Goal: Information Seeking & Learning: Find specific fact

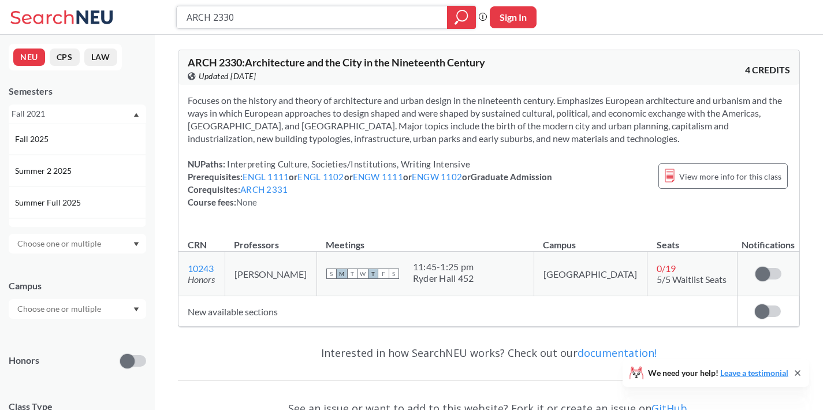
click at [288, 15] on input "ARCH 2330" at bounding box center [311, 18] width 253 height 20
type input "ARCH 2345"
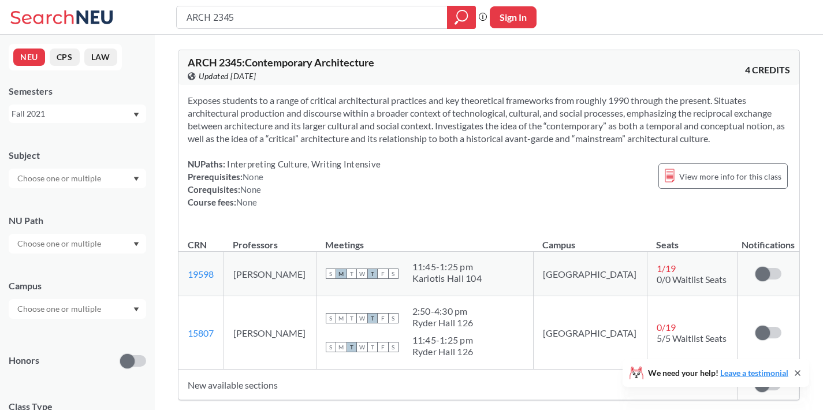
click at [106, 109] on div "Fall 2021" at bounding box center [72, 113] width 121 height 13
click at [101, 144] on div "Fall 2025" at bounding box center [80, 139] width 130 height 13
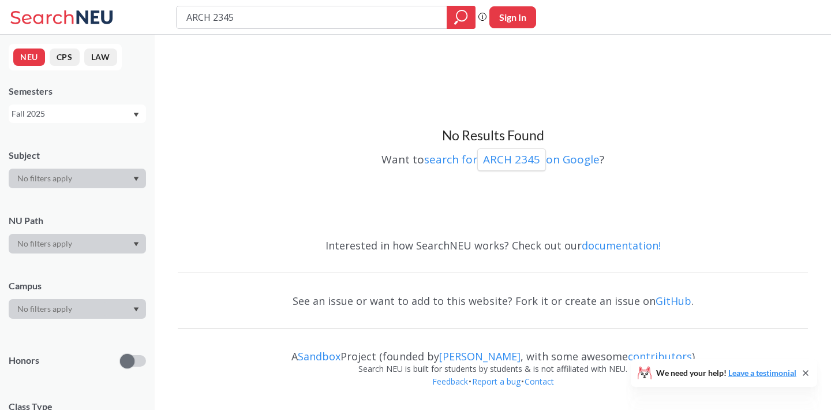
click at [99, 117] on div "Fall 2025" at bounding box center [72, 113] width 121 height 13
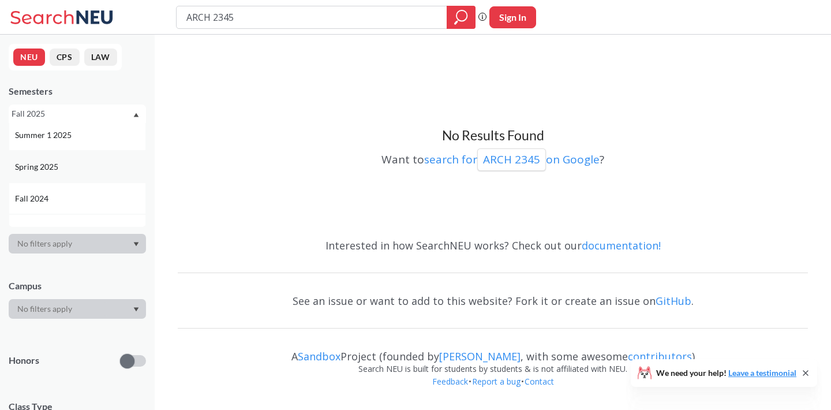
scroll to position [107, 0]
click at [90, 186] on div "Fall 2024" at bounding box center [80, 190] width 130 height 13
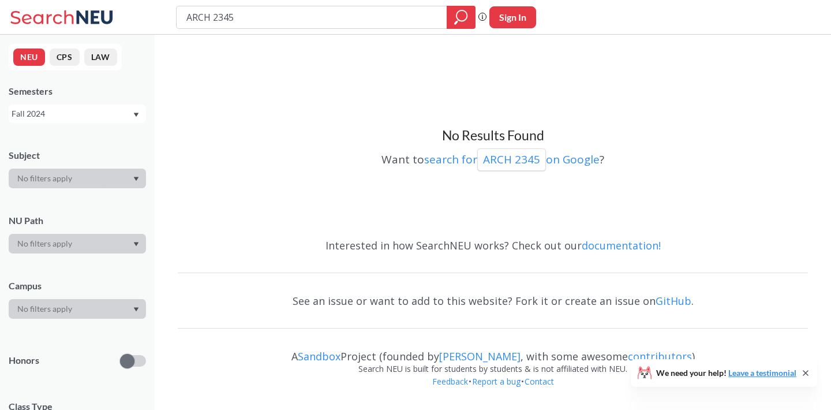
click at [91, 105] on div "Fall 2024" at bounding box center [77, 114] width 137 height 18
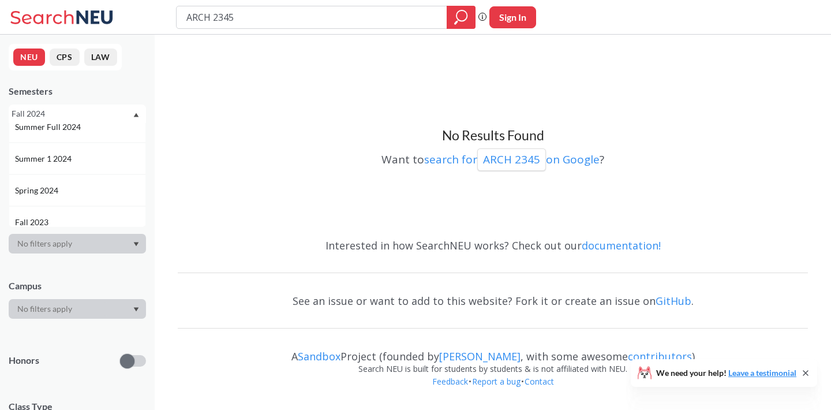
scroll to position [236, 0]
click at [80, 210] on div "Fall 2023" at bounding box center [77, 221] width 137 height 32
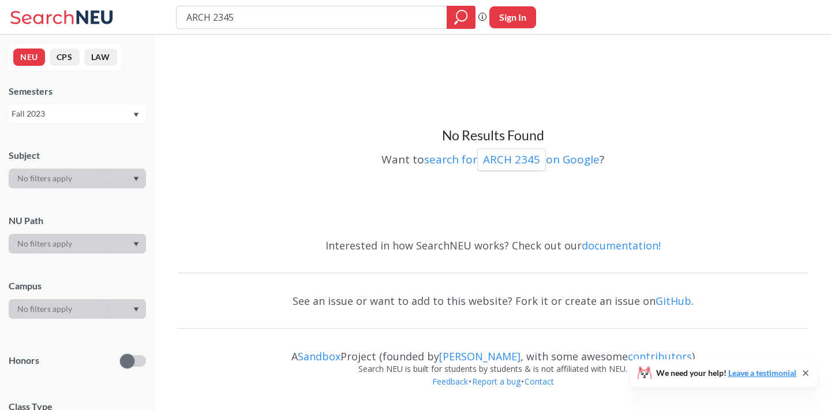
click at [119, 112] on div "Fall 2023" at bounding box center [72, 113] width 121 height 13
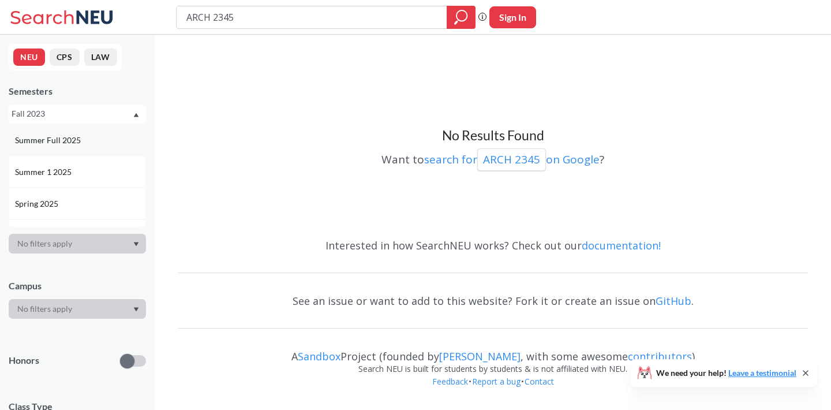
scroll to position [63, 0]
click at [95, 207] on div "Spring 2025" at bounding box center [80, 203] width 130 height 13
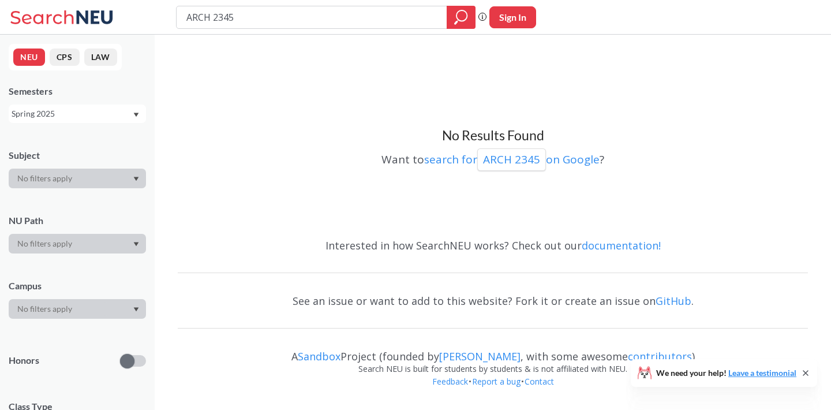
click at [105, 116] on div "Spring 2025" at bounding box center [72, 113] width 121 height 13
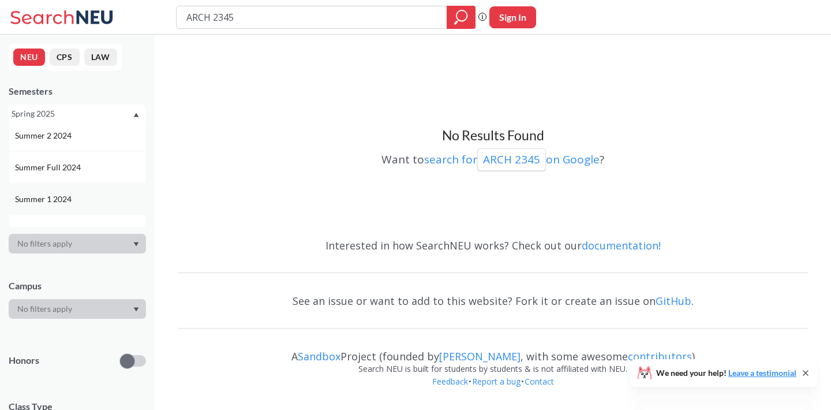
scroll to position [232, 0]
click at [98, 201] on div "Spring 2024" at bounding box center [77, 193] width 137 height 32
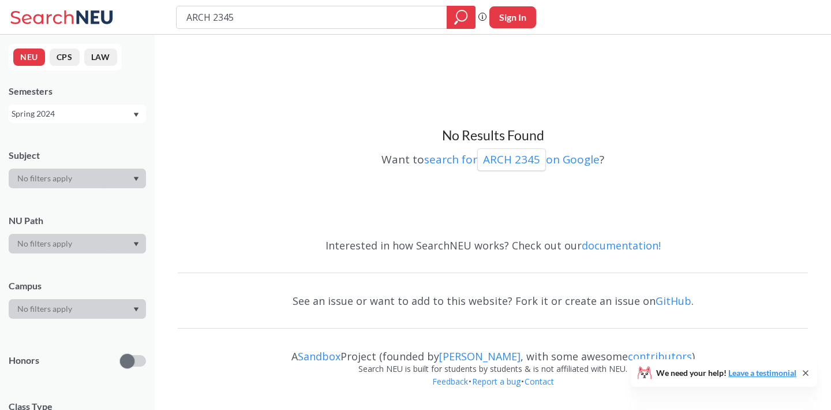
click at [118, 111] on div "Spring 2024" at bounding box center [72, 113] width 121 height 13
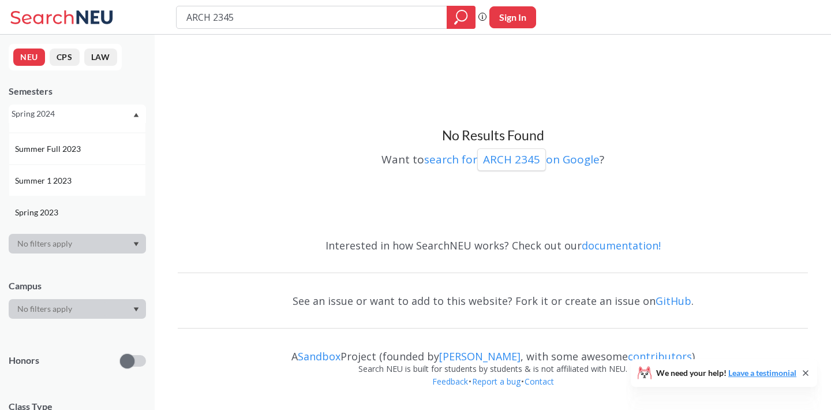
click at [97, 208] on div "Spring 2023" at bounding box center [80, 212] width 130 height 13
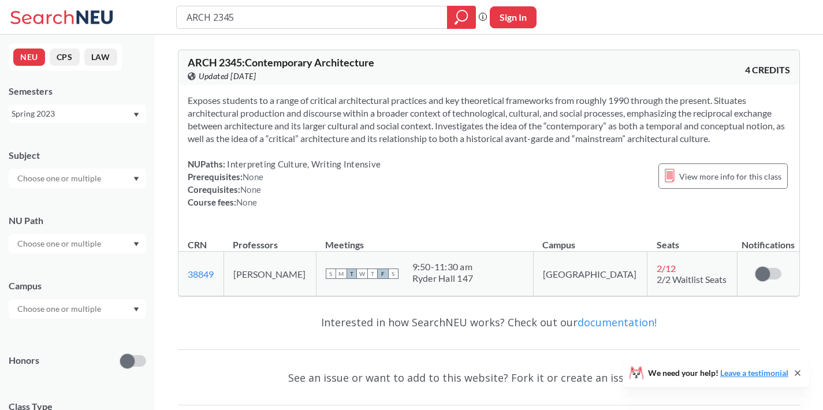
drag, startPoint x: 247, startPoint y: 272, endPoint x: 322, endPoint y: 276, distance: 75.7
click at [316, 276] on td "[PERSON_NAME]" at bounding box center [269, 274] width 92 height 44
copy td "[PERSON_NAME]"
click at [316, 276] on td "[PERSON_NAME]" at bounding box center [269, 274] width 92 height 44
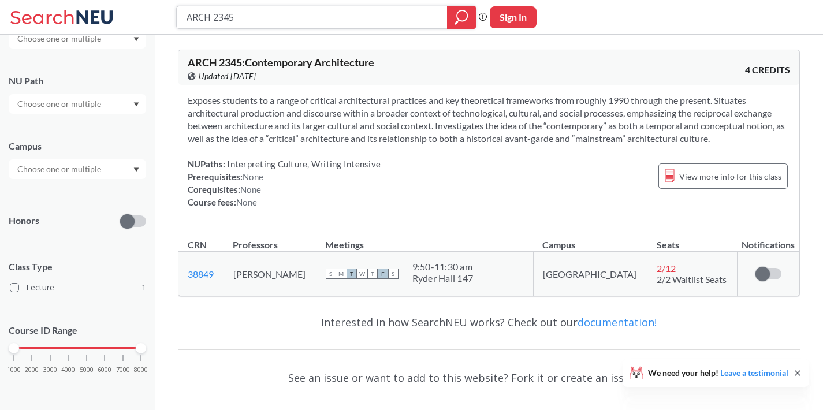
drag, startPoint x: 262, startPoint y: 17, endPoint x: 153, endPoint y: 12, distance: 108.6
click at [153, 12] on div "ARCH 2345 Phrase search guarantees the exact search appears in the results. Ex.…" at bounding box center [411, 17] width 823 height 35
paste input "ARCH 2345"
drag, startPoint x: 243, startPoint y: 17, endPoint x: 169, endPoint y: 16, distance: 74.5
click at [169, 16] on div "ARCH 2345 Phrase search guarantees the exact search appears in the results. Ex.…" at bounding box center [411, 17] width 823 height 35
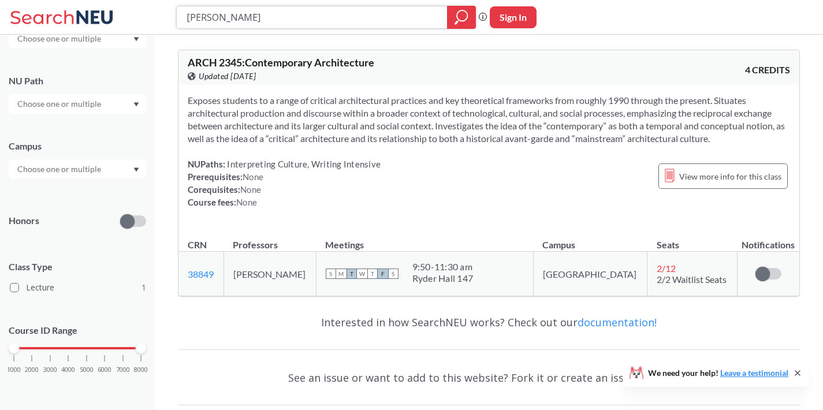
type input "[PERSON_NAME]"
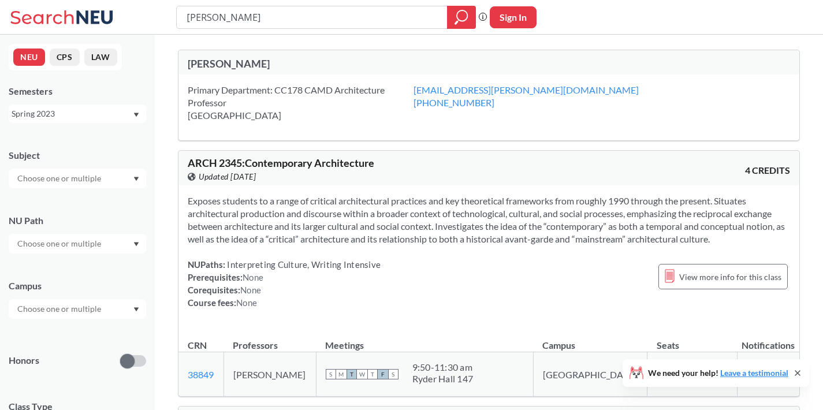
click at [115, 115] on div "Spring 2023" at bounding box center [72, 113] width 121 height 13
click at [99, 146] on div "Fall 2025" at bounding box center [77, 139] width 137 height 32
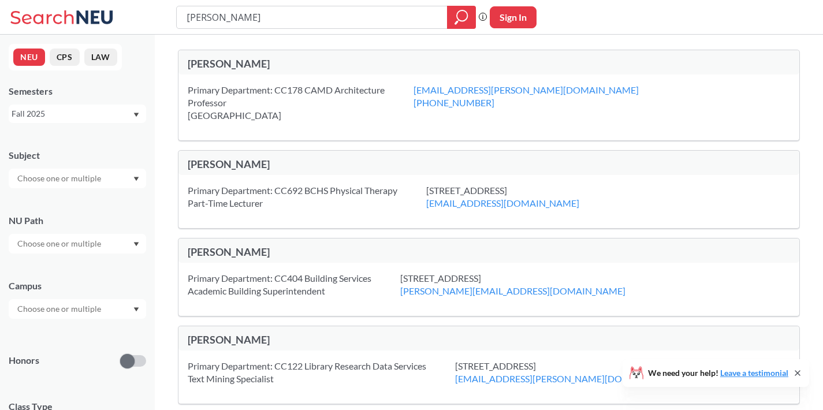
click at [123, 117] on div "Fall 2025" at bounding box center [72, 113] width 121 height 13
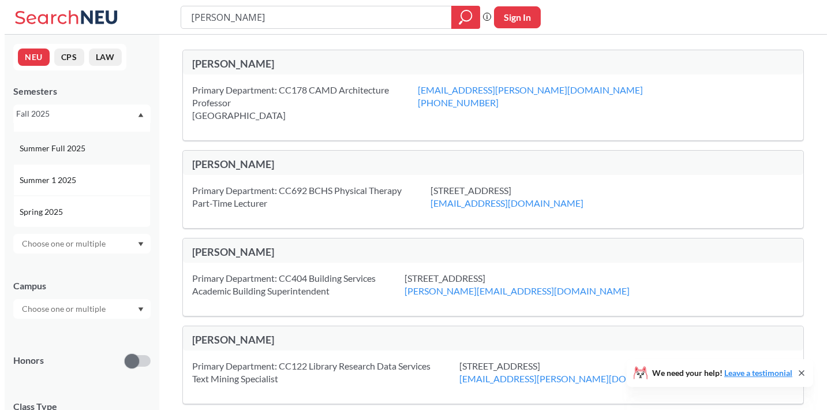
scroll to position [55, 0]
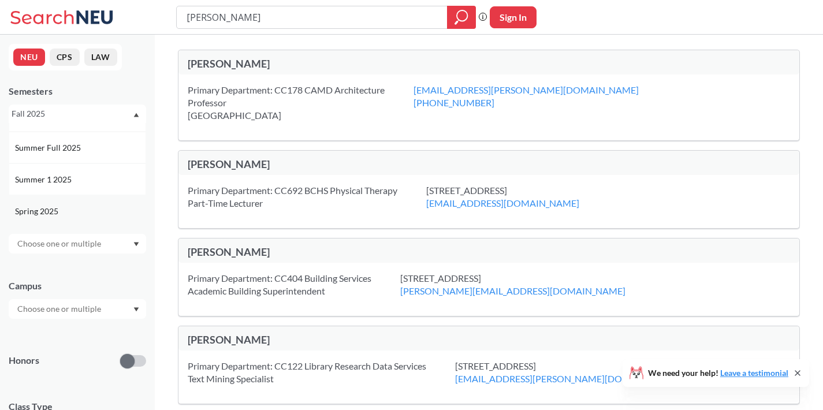
click at [111, 197] on div "Spring 2025" at bounding box center [77, 211] width 137 height 32
